Goal: Task Accomplishment & Management: Manage account settings

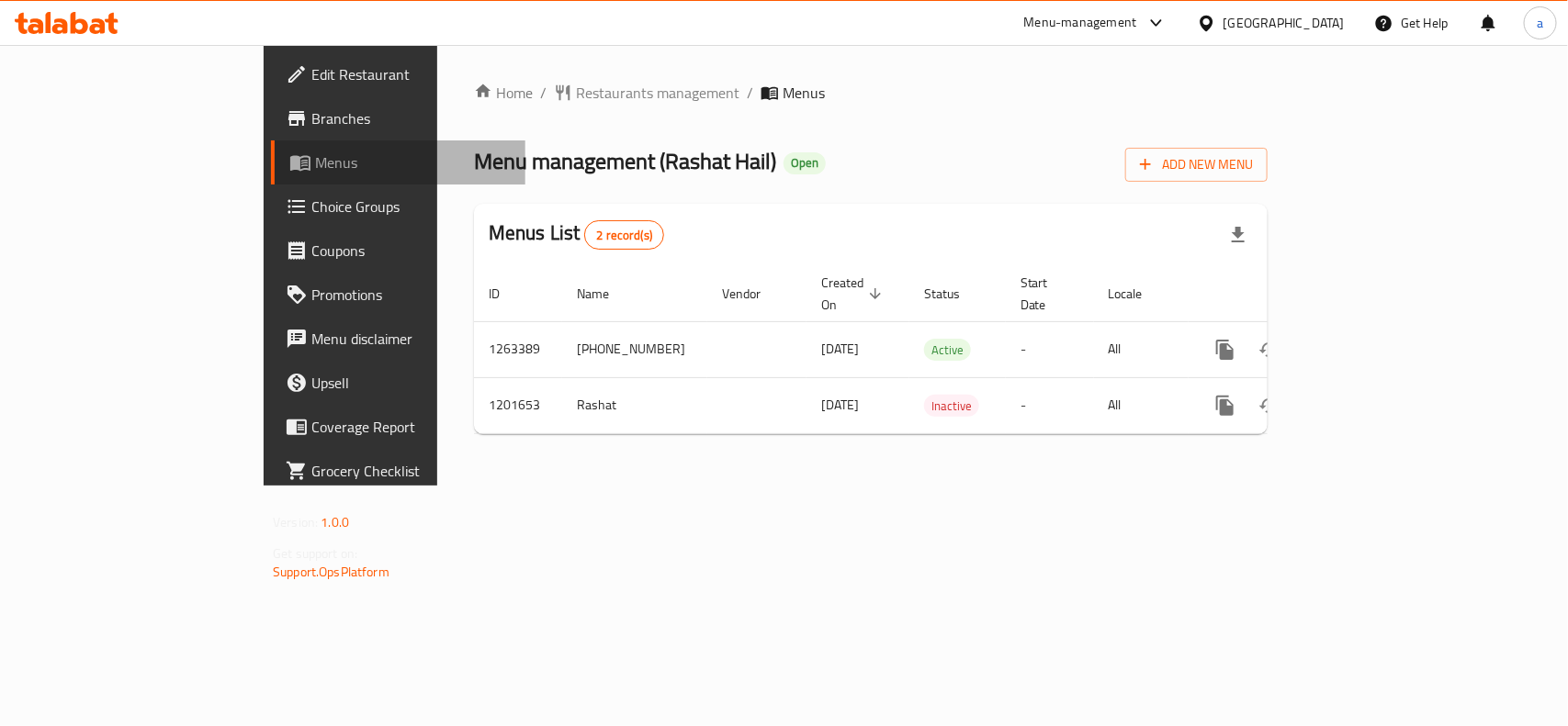
click at [315, 161] on span "Menus" at bounding box center [413, 162] width 196 height 22
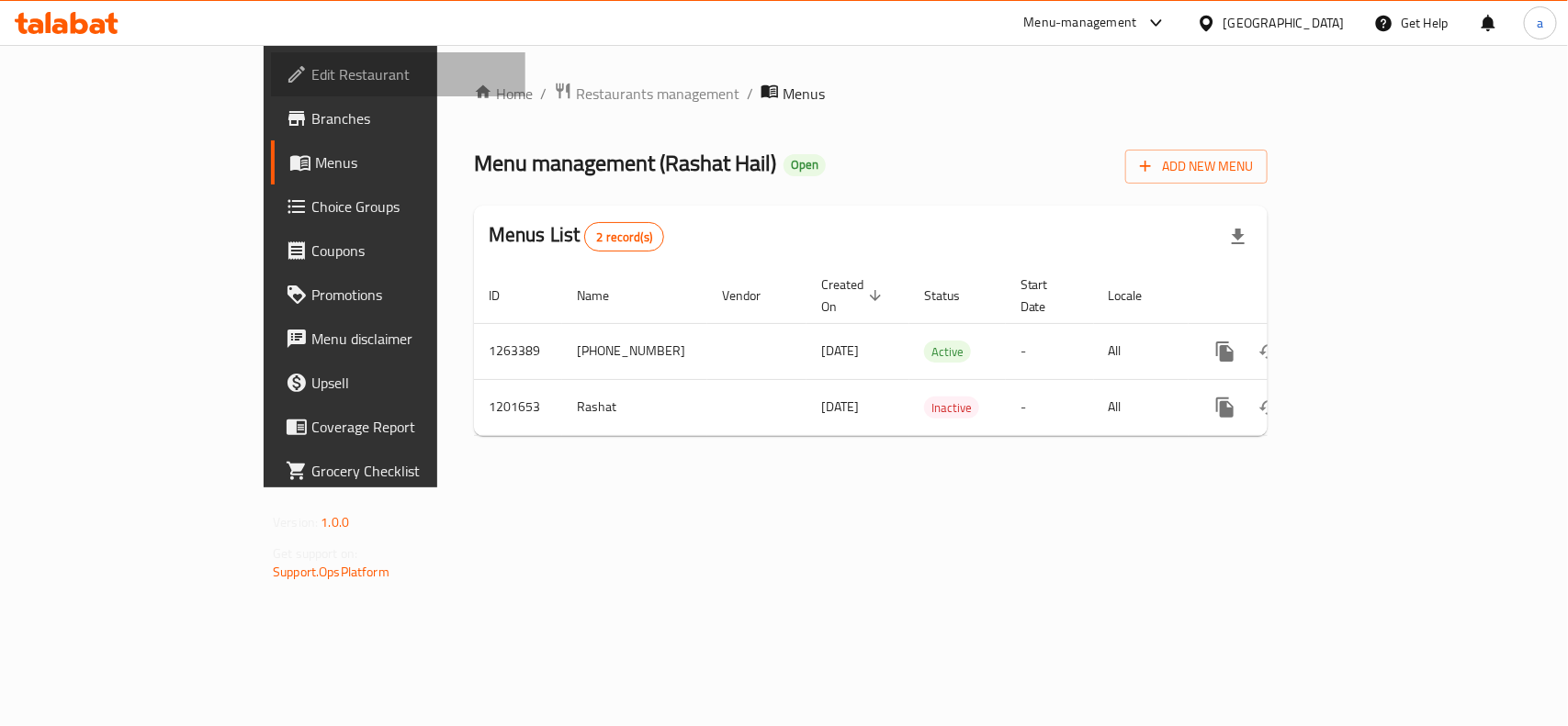
click at [271, 58] on link "Edit Restaurant" at bounding box center [398, 74] width 255 height 44
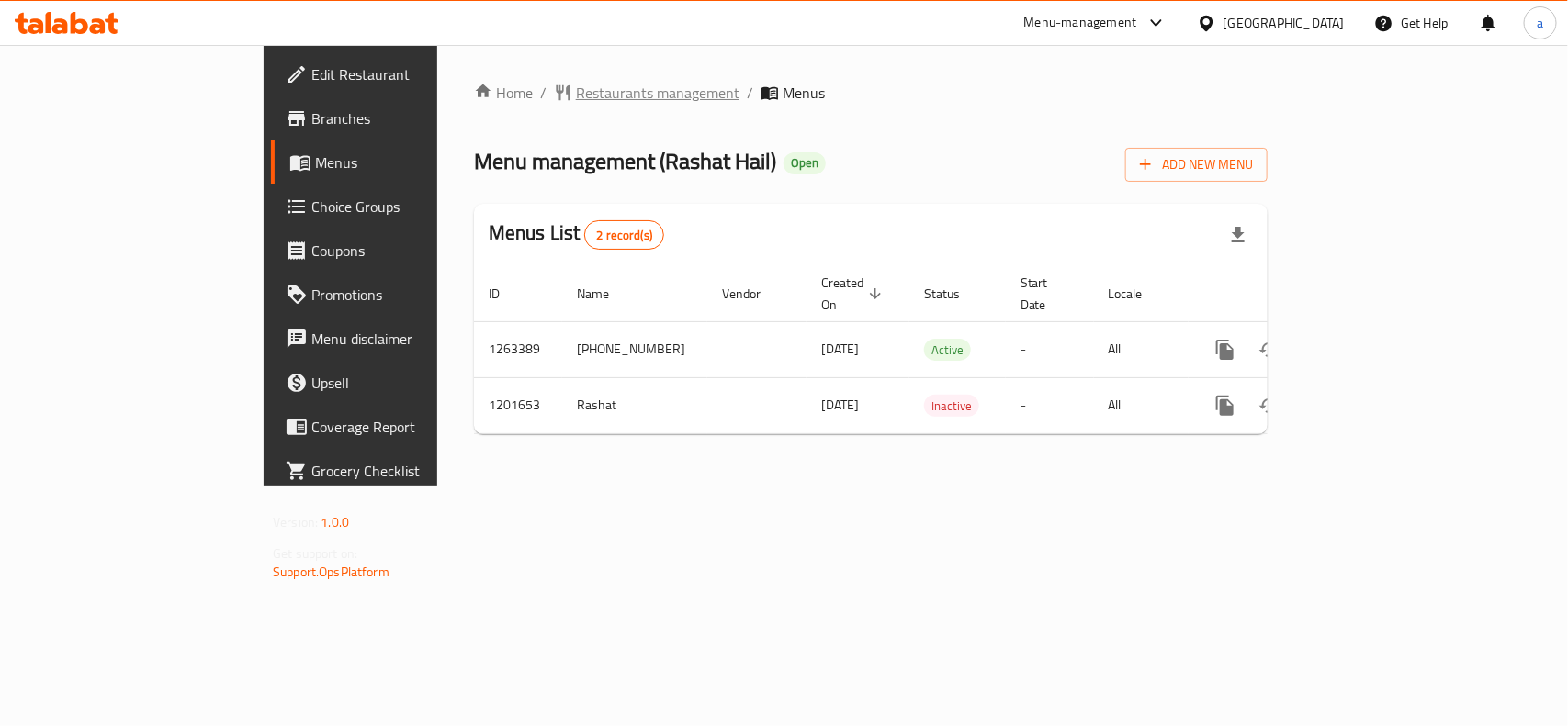
click at [576, 85] on span "Restaurants management" at bounding box center [657, 92] width 164 height 22
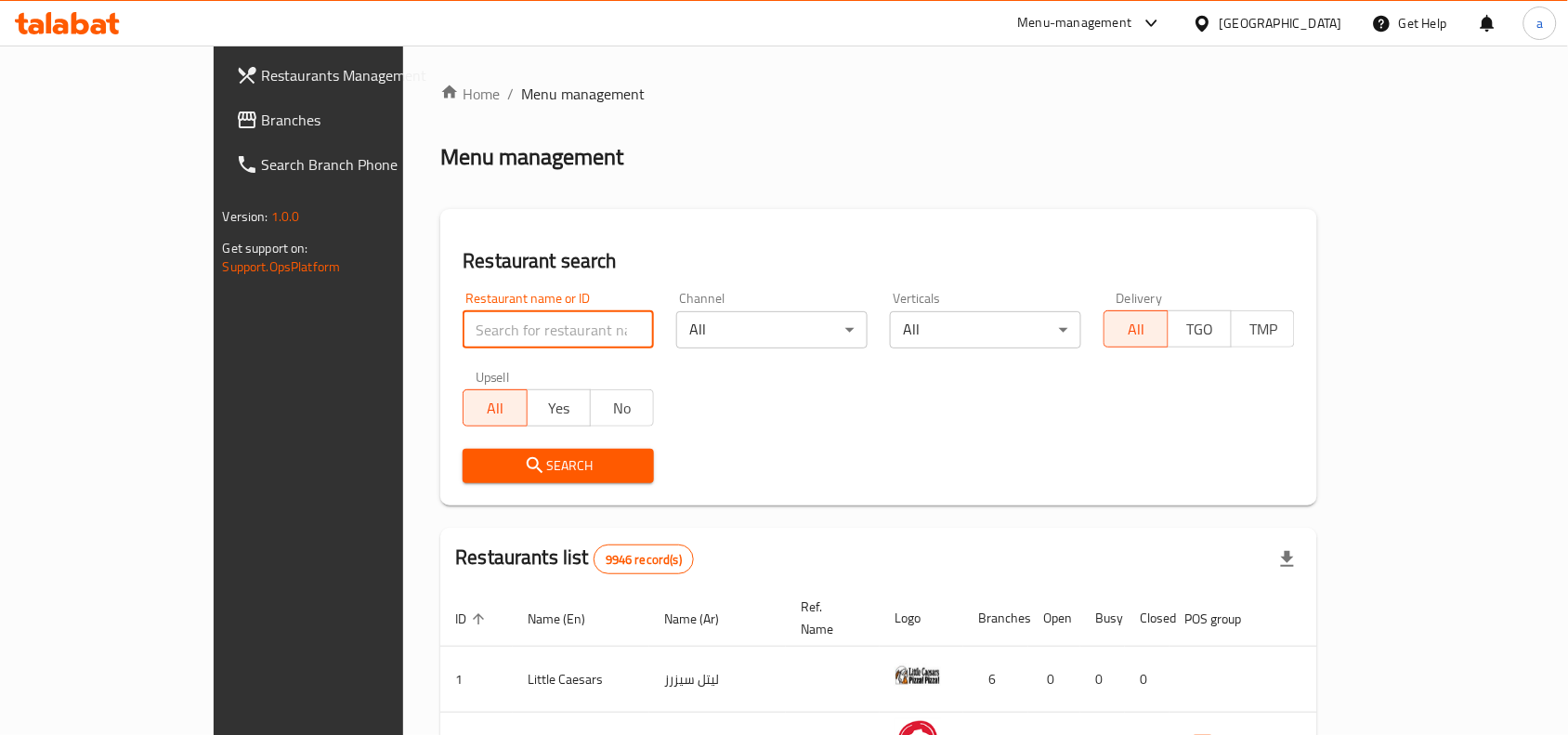
click at [463, 319] on input "search" at bounding box center [558, 330] width 192 height 37
paste input "668986"
type input "668986"
click button "Search" at bounding box center [558, 466] width 192 height 34
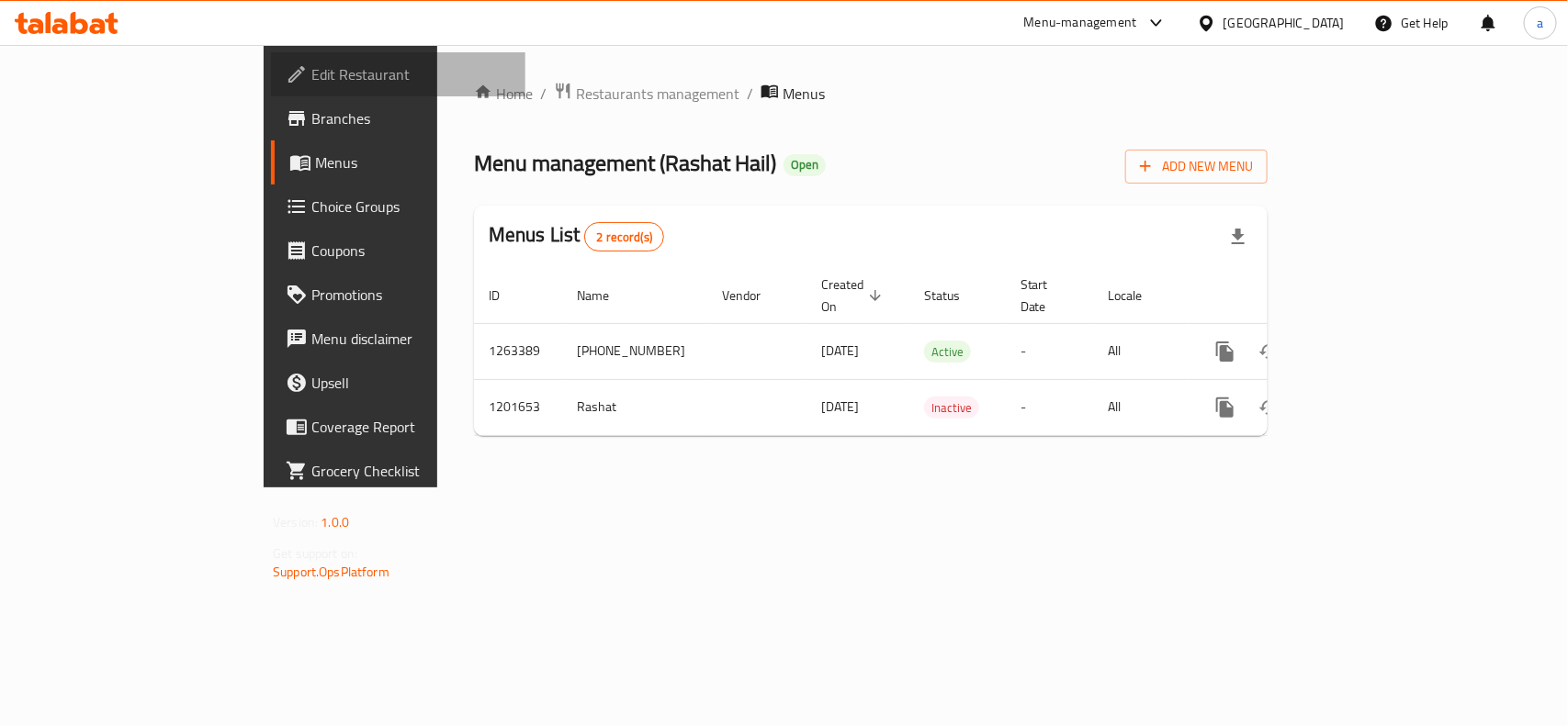
click at [312, 70] on span "Edit Restaurant" at bounding box center [411, 74] width 199 height 22
